Goal: Information Seeking & Learning: Learn about a topic

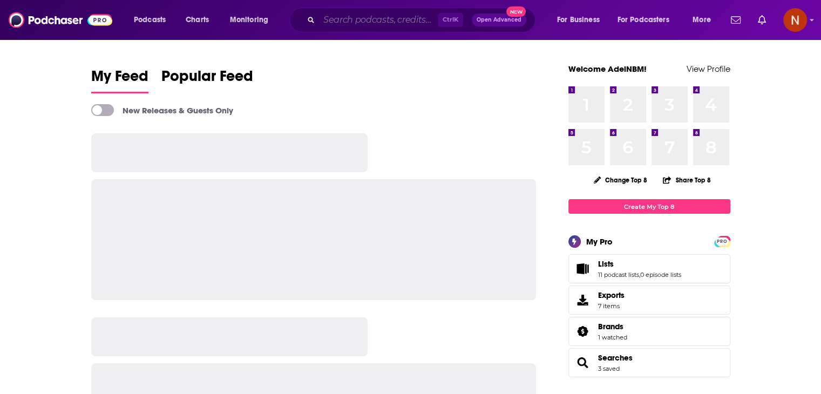
click at [354, 22] on input "Search podcasts, credits, & more..." at bounding box center [378, 19] width 119 height 17
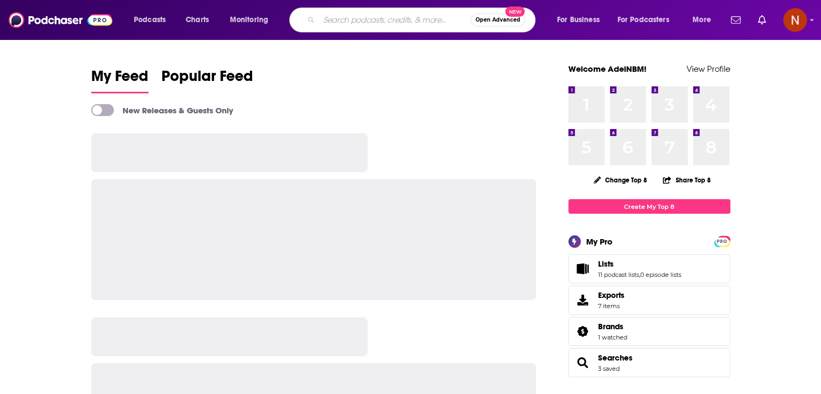
paste input "[PERSON_NAME]’s English Learning School"
type input "[PERSON_NAME]’s English Learning School"
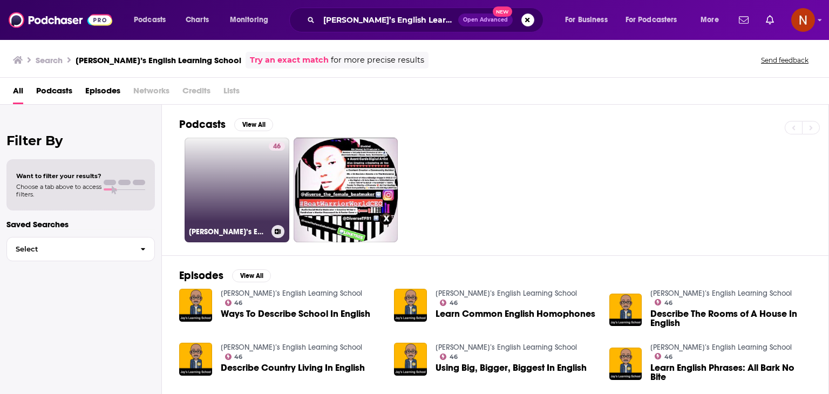
click at [248, 176] on link "46 [PERSON_NAME]’s English Learning School" at bounding box center [237, 190] width 105 height 105
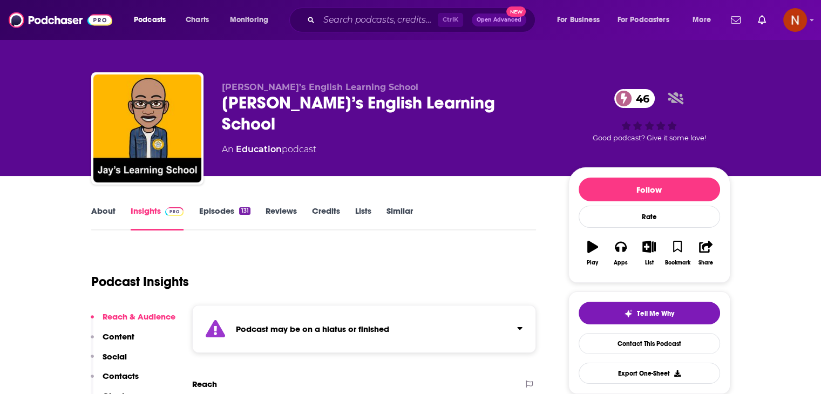
click at [207, 206] on link "Episodes 131" at bounding box center [224, 218] width 51 height 25
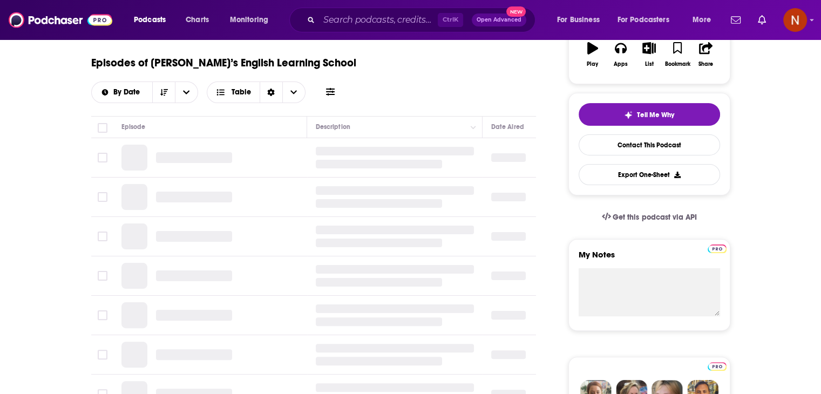
scroll to position [200, 0]
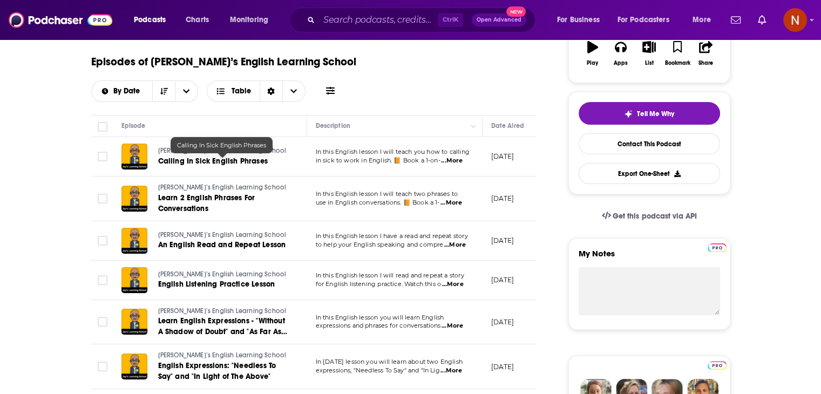
click at [206, 164] on span "Calling In Sick English Phrases" at bounding box center [213, 160] width 110 height 9
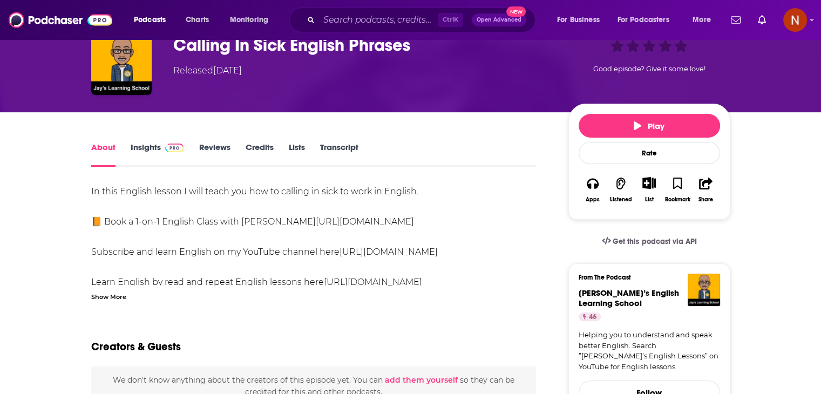
scroll to position [60, 0]
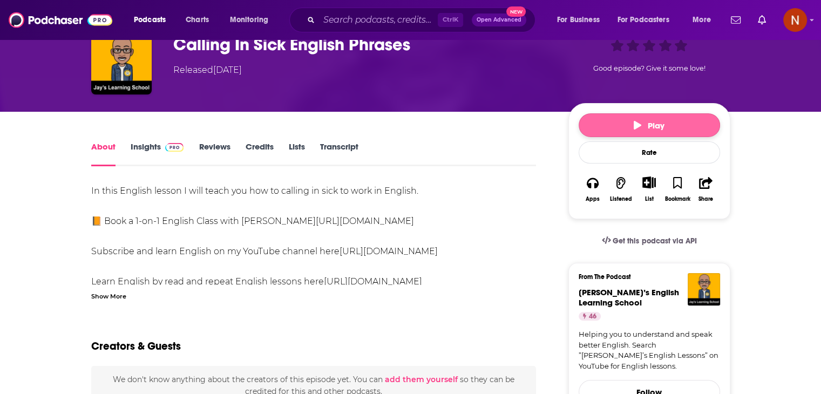
click at [622, 122] on button "Play" at bounding box center [648, 125] width 141 height 24
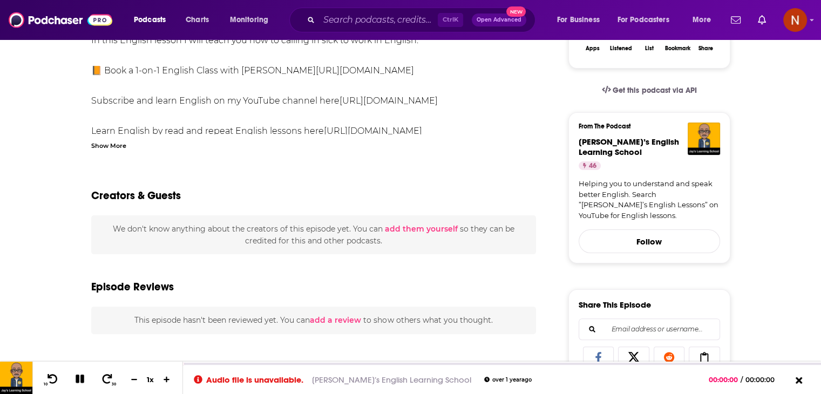
scroll to position [209, 0]
click at [391, 132] on link "[URL][DOMAIN_NAME]" at bounding box center [373, 132] width 98 height 10
